Goal: Information Seeking & Learning: Understand process/instructions

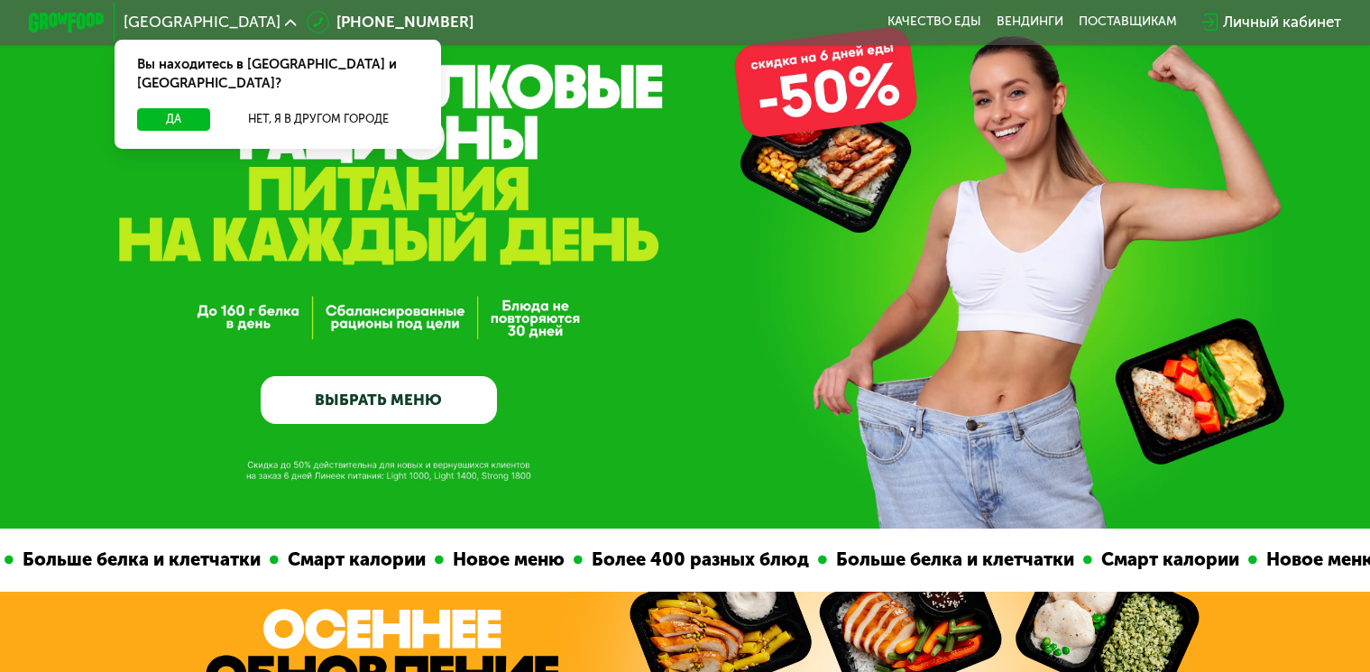
click at [658, 422] on div "GrowFood — доставка правильного питания ВЫБРАТЬ МЕНЮ" at bounding box center [685, 276] width 1370 height 295
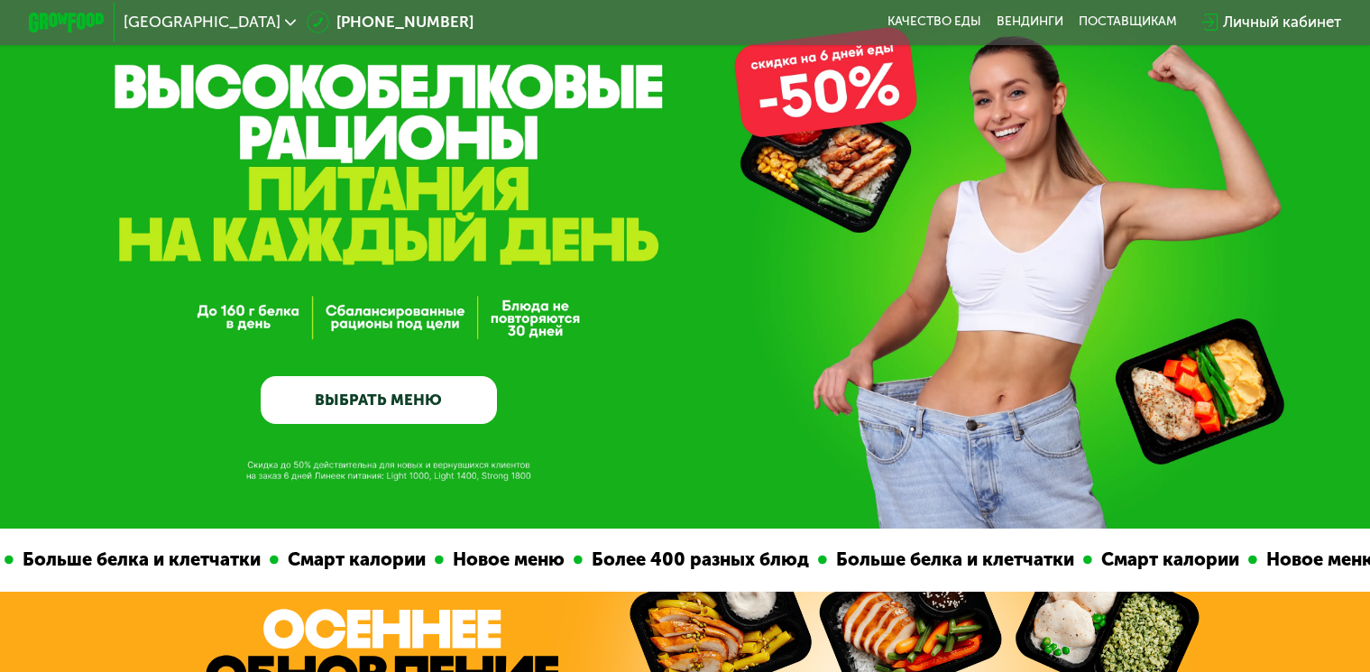
click at [230, 493] on div "GrowFood — доставка правильного питания ВЫБРАТЬ МЕНЮ" at bounding box center [685, 219] width 1370 height 619
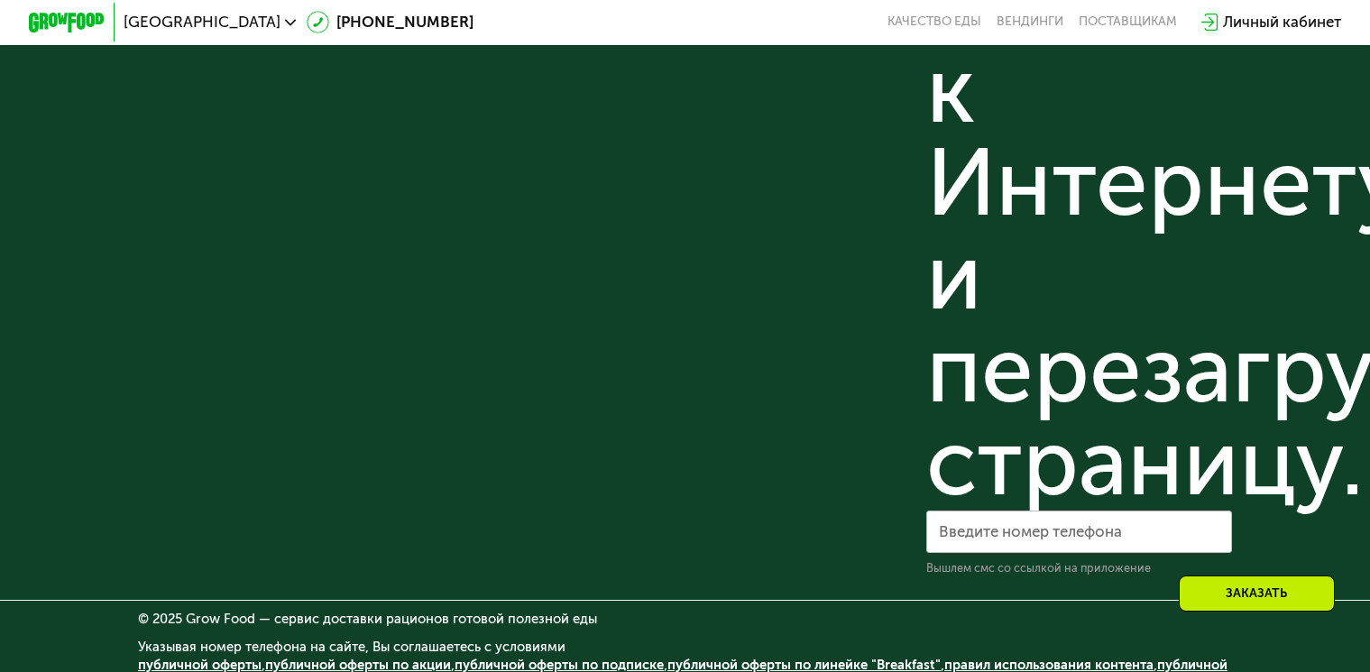
scroll to position [5240, 0]
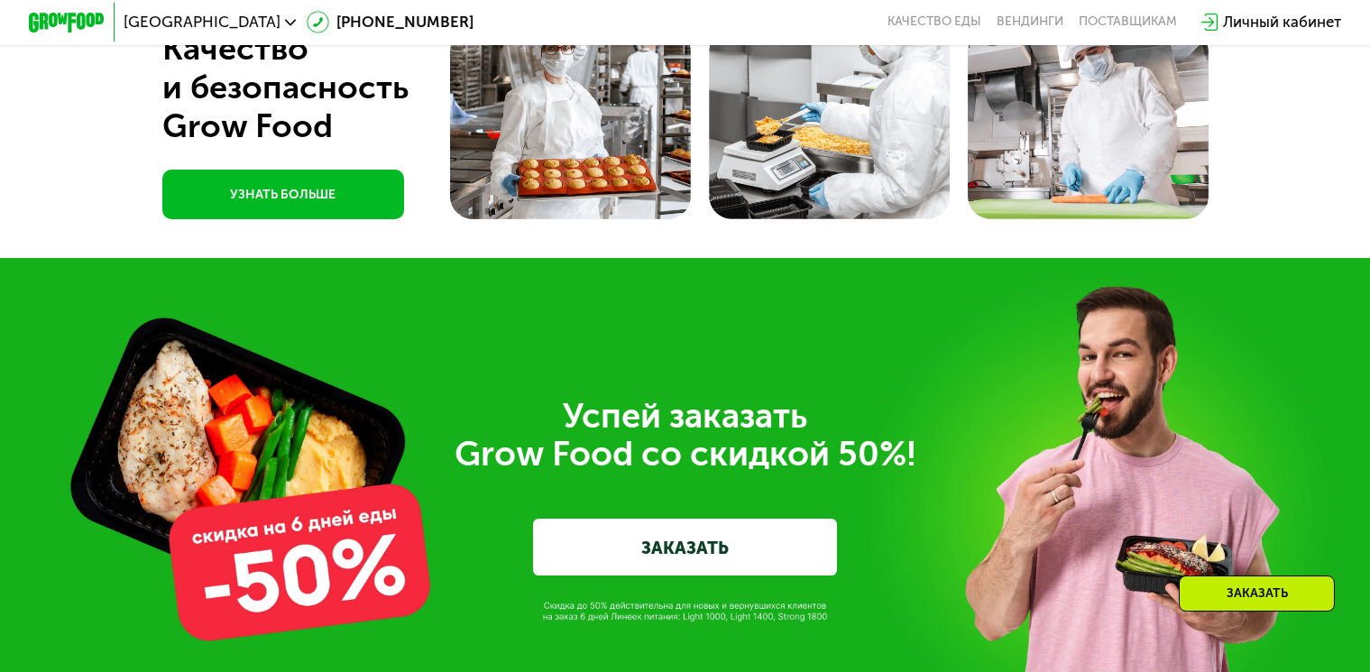
scroll to position [6179, 0]
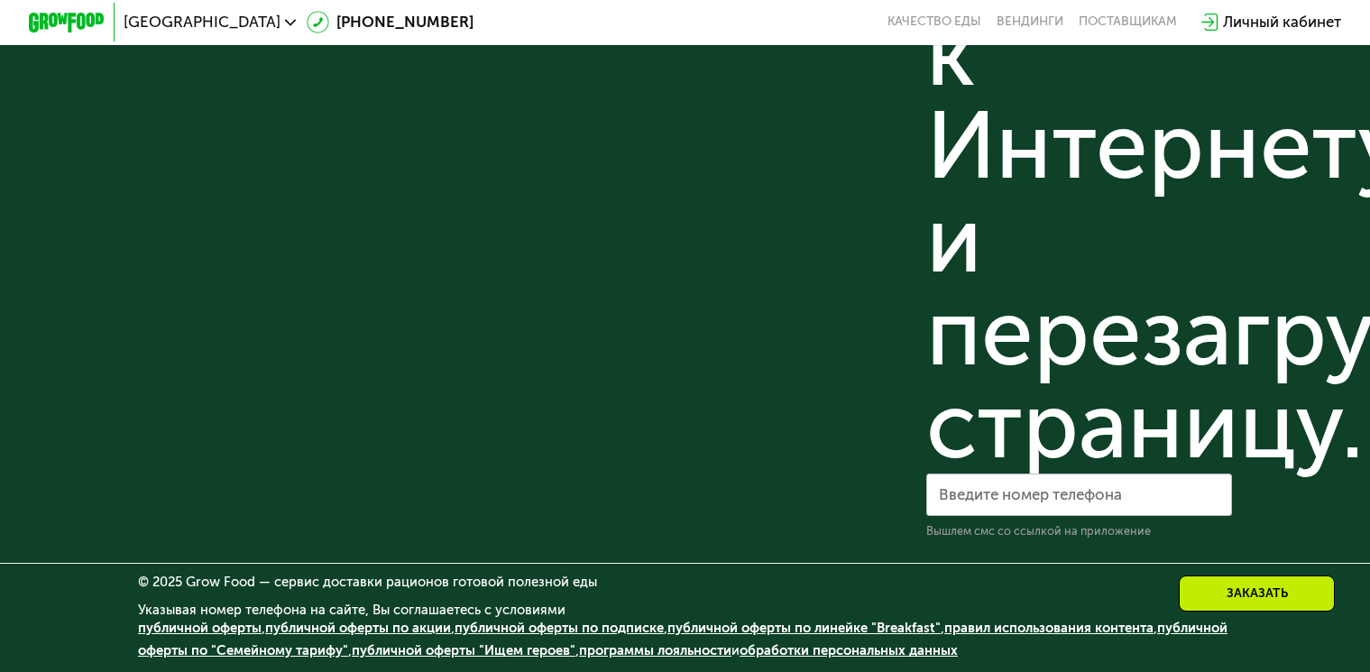
click at [723, 650] on link "программы лояльности" at bounding box center [655, 650] width 152 height 16
click at [259, 654] on link "публичной оферты по "Семейному тарифу"" at bounding box center [683, 639] width 1090 height 39
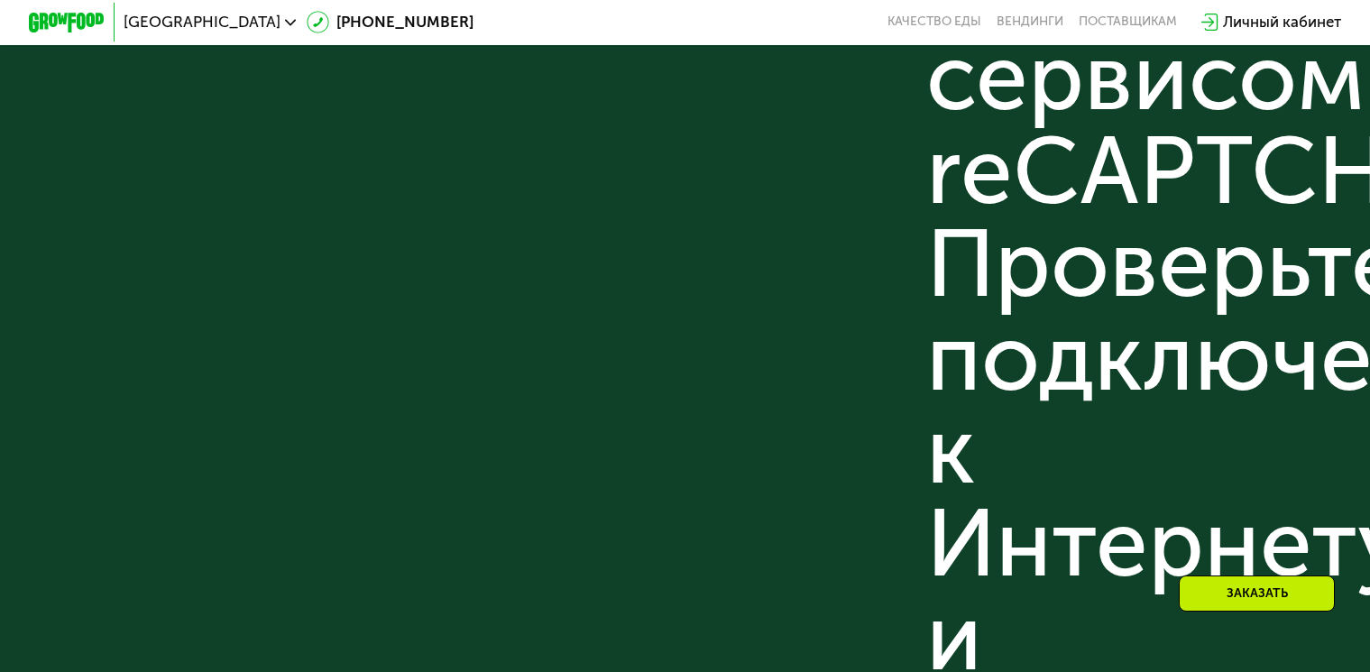
scroll to position [4789, 0]
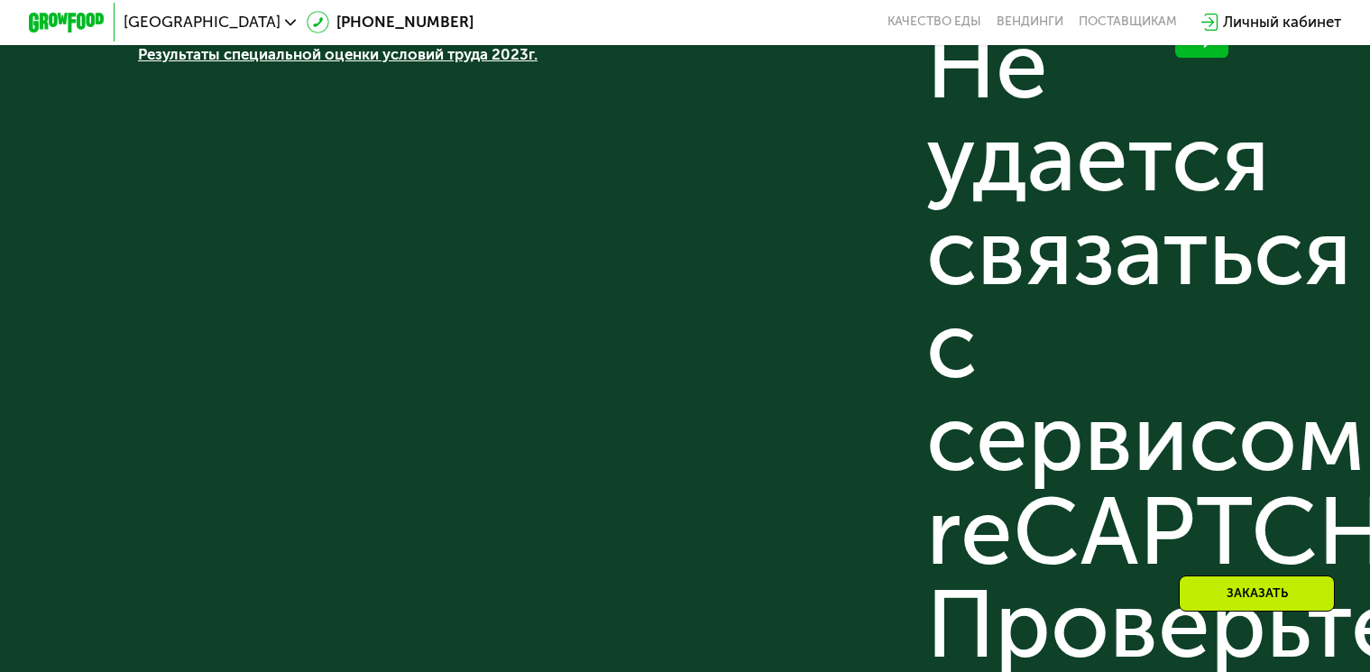
scroll to position [5240, 0]
